Goal: Information Seeking & Learning: Check status

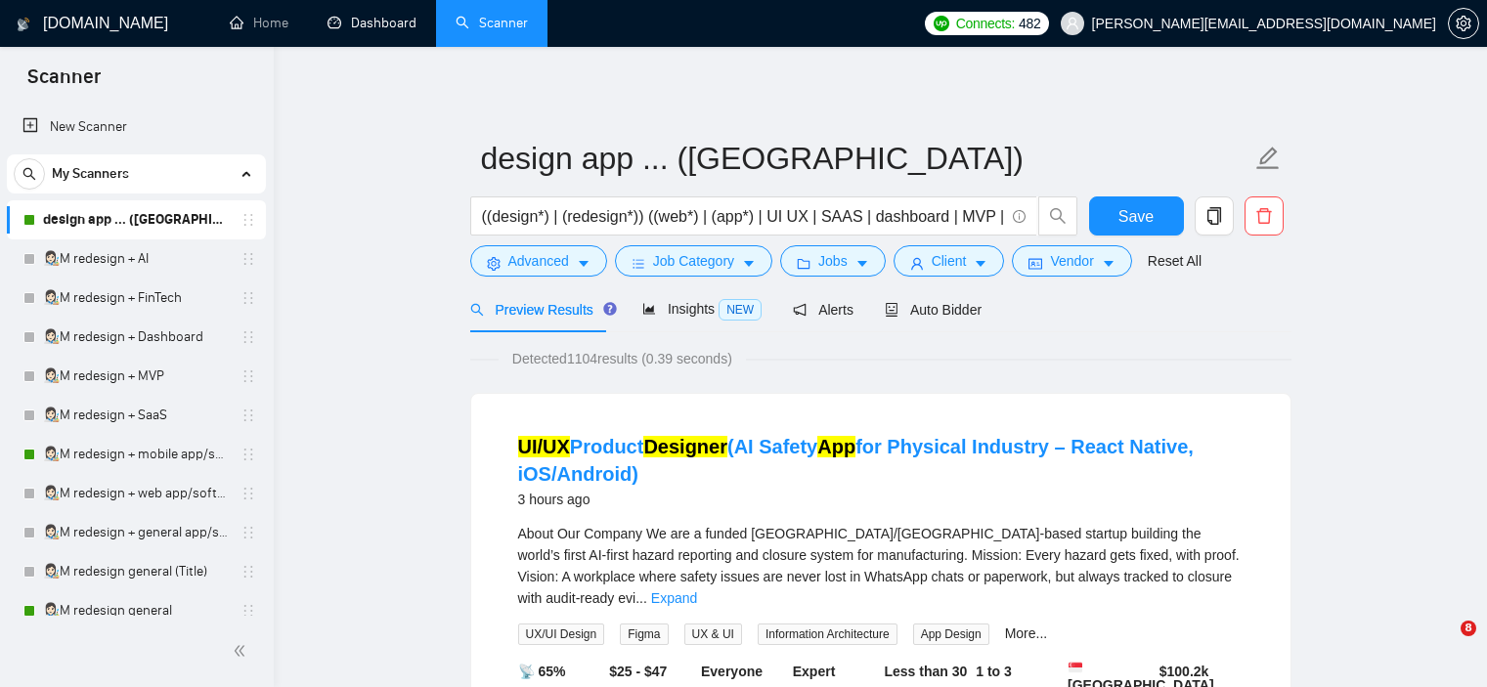
click at [376, 15] on link "Dashboard" at bounding box center [371, 23] width 89 height 17
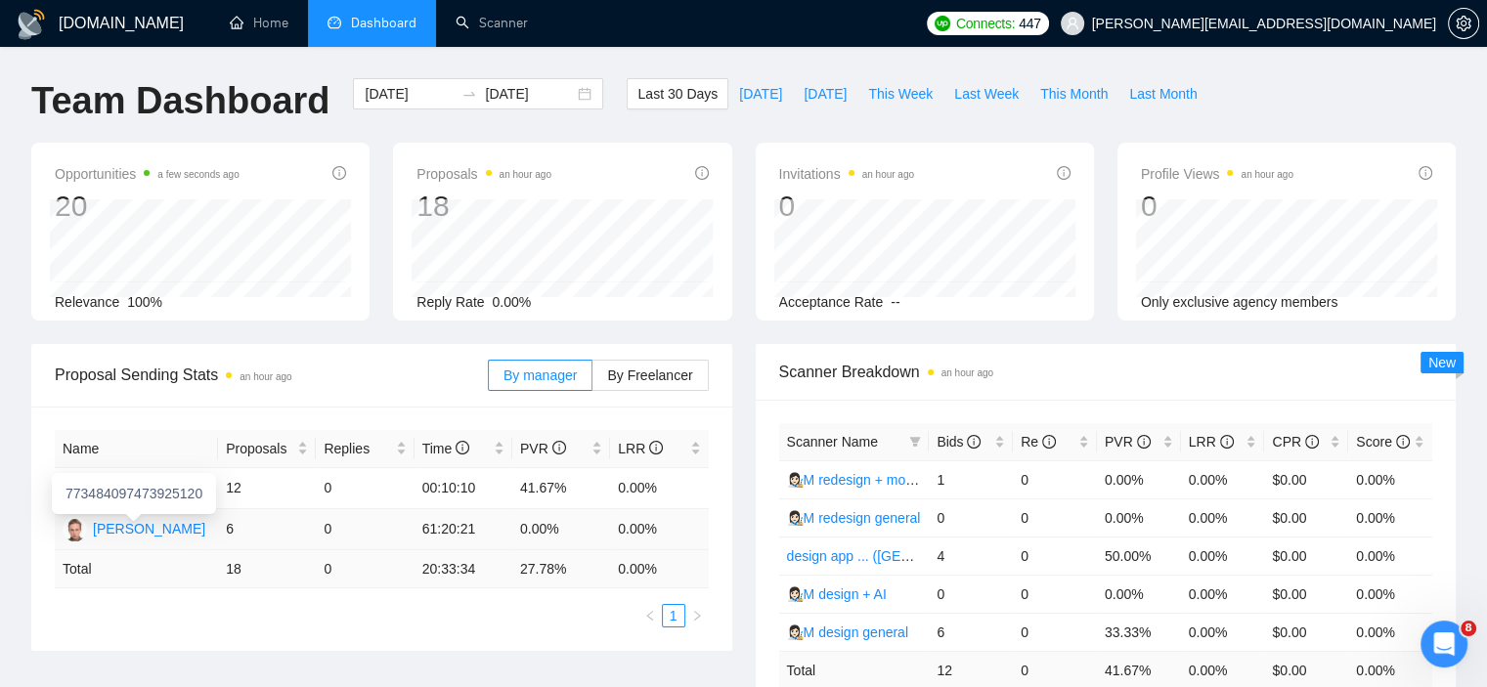
drag, startPoint x: 231, startPoint y: 531, endPoint x: 198, endPoint y: 531, distance: 32.3
click at [198, 531] on tr "Yevhenii Oriekhov 6 0 61:20:21 0.00% 0.00%" at bounding box center [382, 529] width 654 height 41
click at [271, 530] on td "6" at bounding box center [267, 529] width 98 height 41
click at [661, 373] on span "By Freelancer" at bounding box center [649, 376] width 85 height 16
click at [592, 380] on input "By Freelancer" at bounding box center [592, 380] width 0 height 0
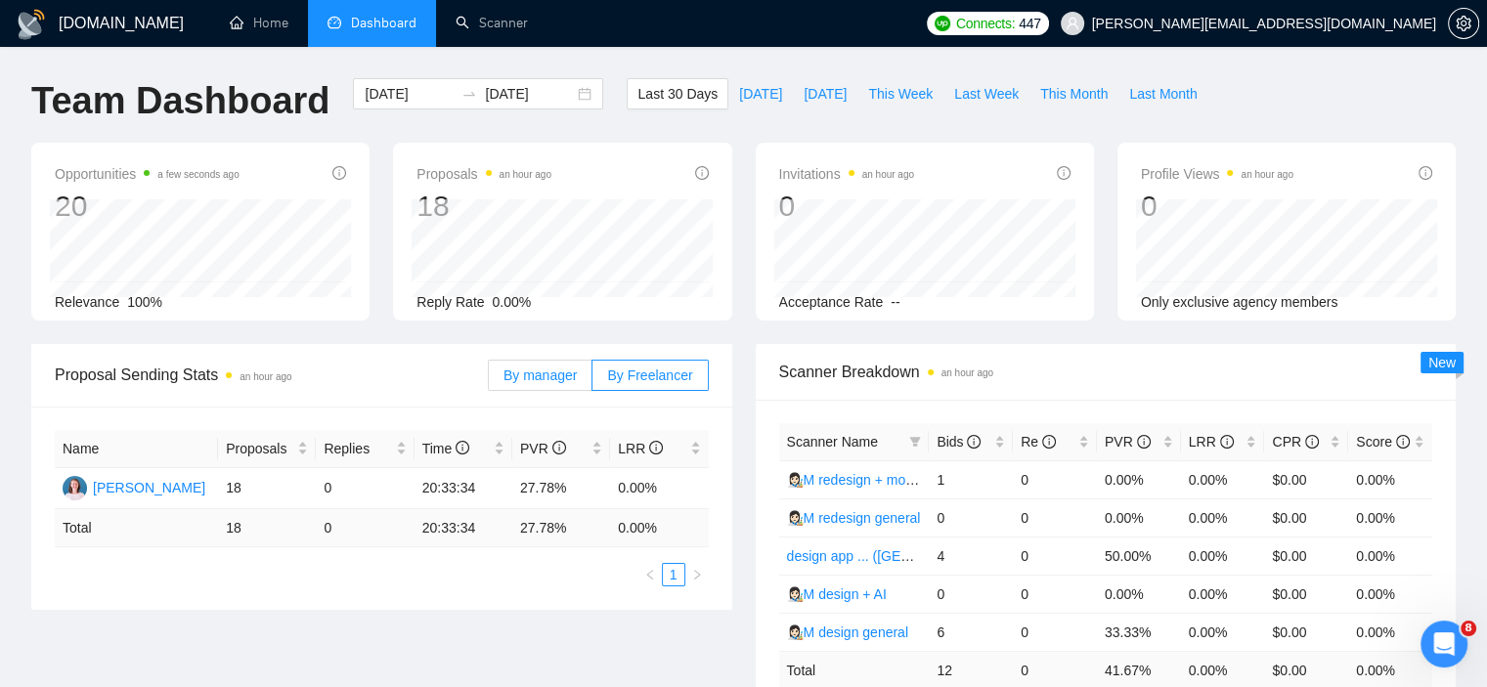
click at [573, 370] on span "By manager" at bounding box center [539, 376] width 73 height 16
click at [489, 380] on input "By manager" at bounding box center [489, 380] width 0 height 0
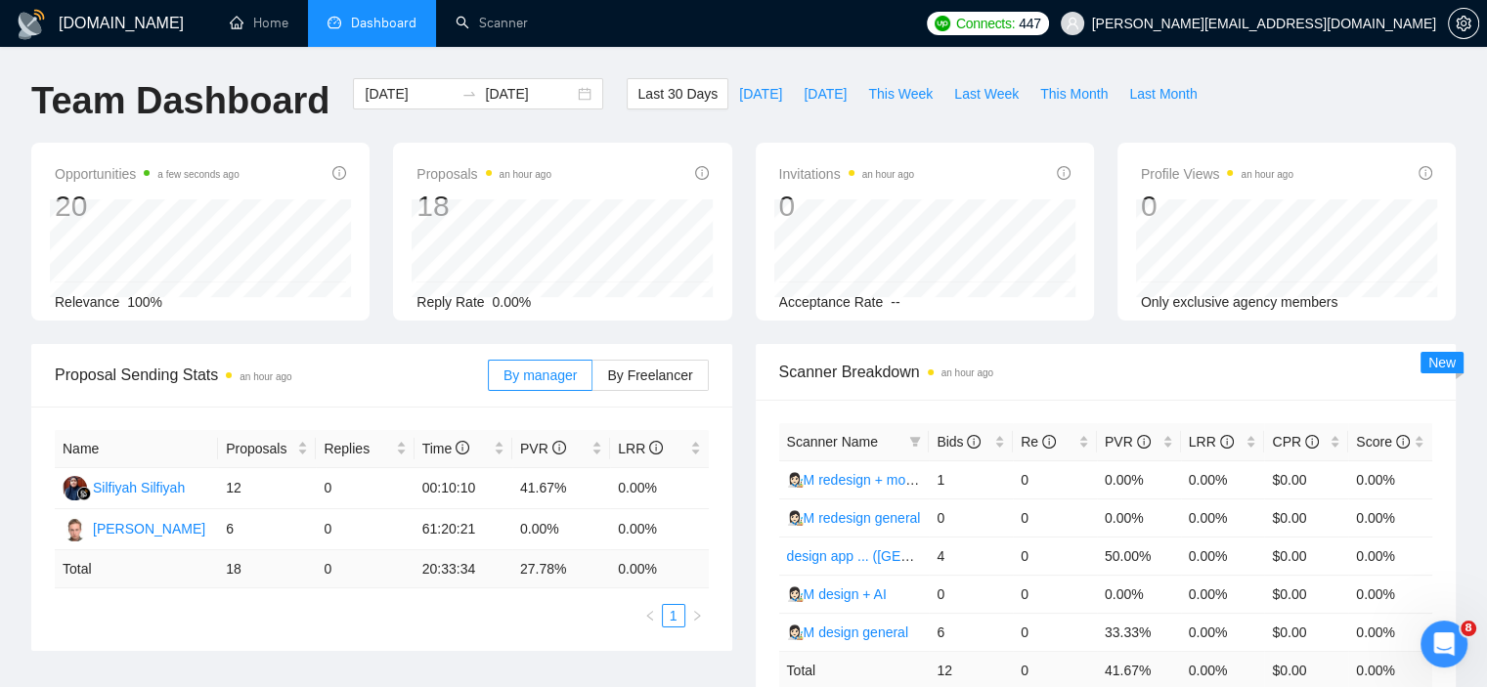
click at [739, 97] on span "[DATE]" at bounding box center [760, 94] width 43 height 22
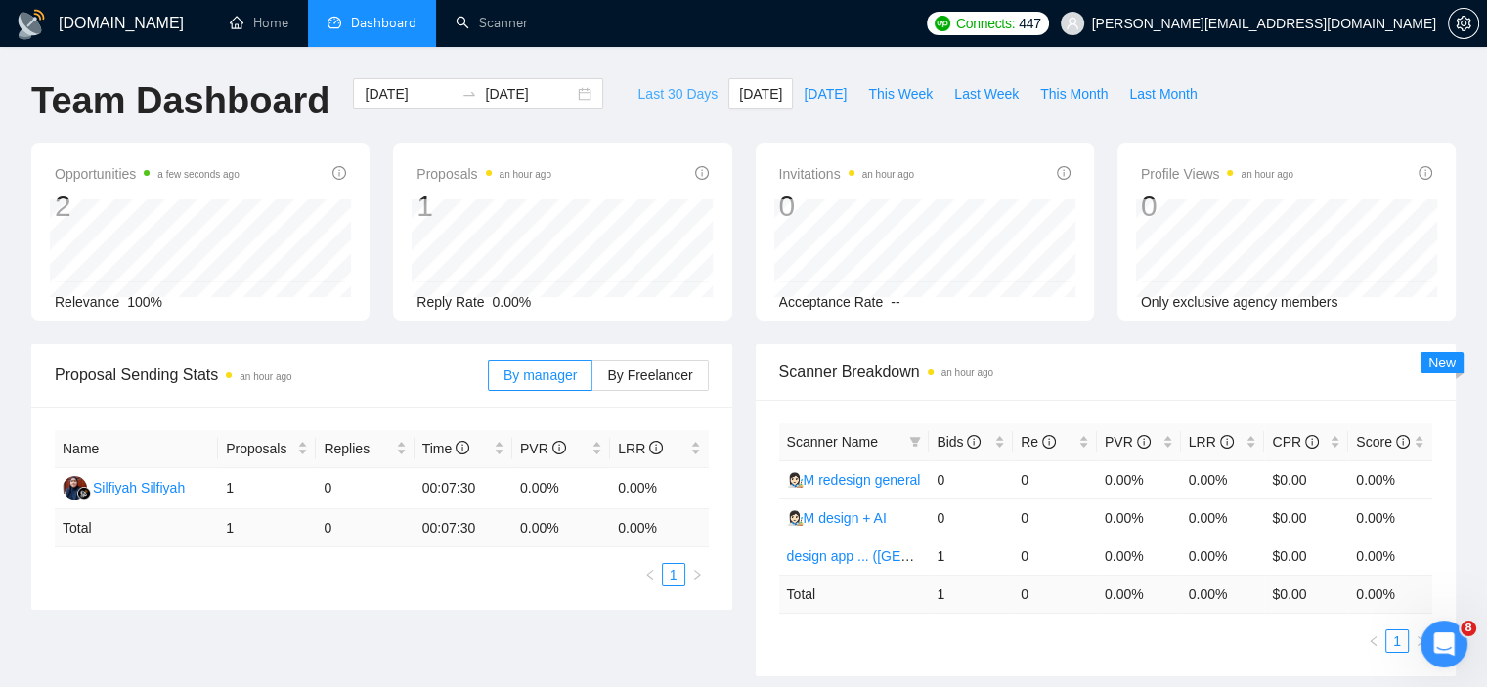
click at [679, 95] on span "Last 30 Days" at bounding box center [677, 94] width 80 height 22
type input "[DATE]"
